Goal: Information Seeking & Learning: Learn about a topic

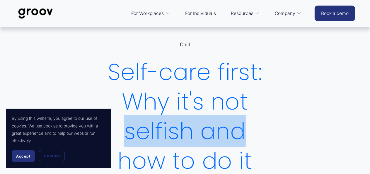
click at [24, 157] on span "Accept" at bounding box center [23, 156] width 14 height 4
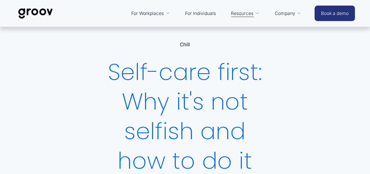
click at [264, 70] on h1 "Self-care first: Why it's not selfish and how to do it" at bounding box center [185, 116] width 170 height 118
click at [146, 64] on h1 "Self-care first: Why it's not selfish and how to do it" at bounding box center [185, 116] width 170 height 118
click at [123, 69] on h1 "Self-care first: Why it's not selfish and how to do it" at bounding box center [185, 116] width 170 height 118
drag, startPoint x: 103, startPoint y: 69, endPoint x: 118, endPoint y: 64, distance: 16.5
click at [118, 64] on h1 "Self-care first: Why it's not selfish and how to do it" at bounding box center [185, 116] width 170 height 118
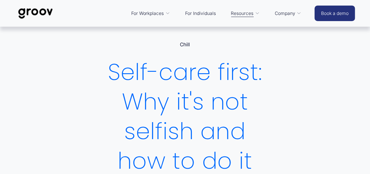
click at [185, 48] on div "Self-care first: Why it's not selfish and how to do it Chill [DATE] Written By …" at bounding box center [185, 109] width 170 height 134
click at [207, 12] on link "For Individuals" at bounding box center [200, 13] width 37 height 14
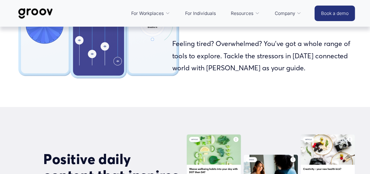
scroll to position [263, 0]
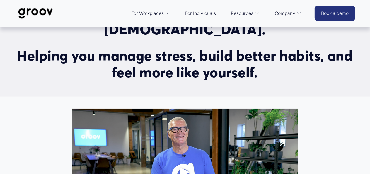
click at [366, 32] on div "The Groov app is free for all New Zealanders. Helping you manage stress, build …" at bounding box center [185, 37] width 370 height 87
